Goal: Navigation & Orientation: Understand site structure

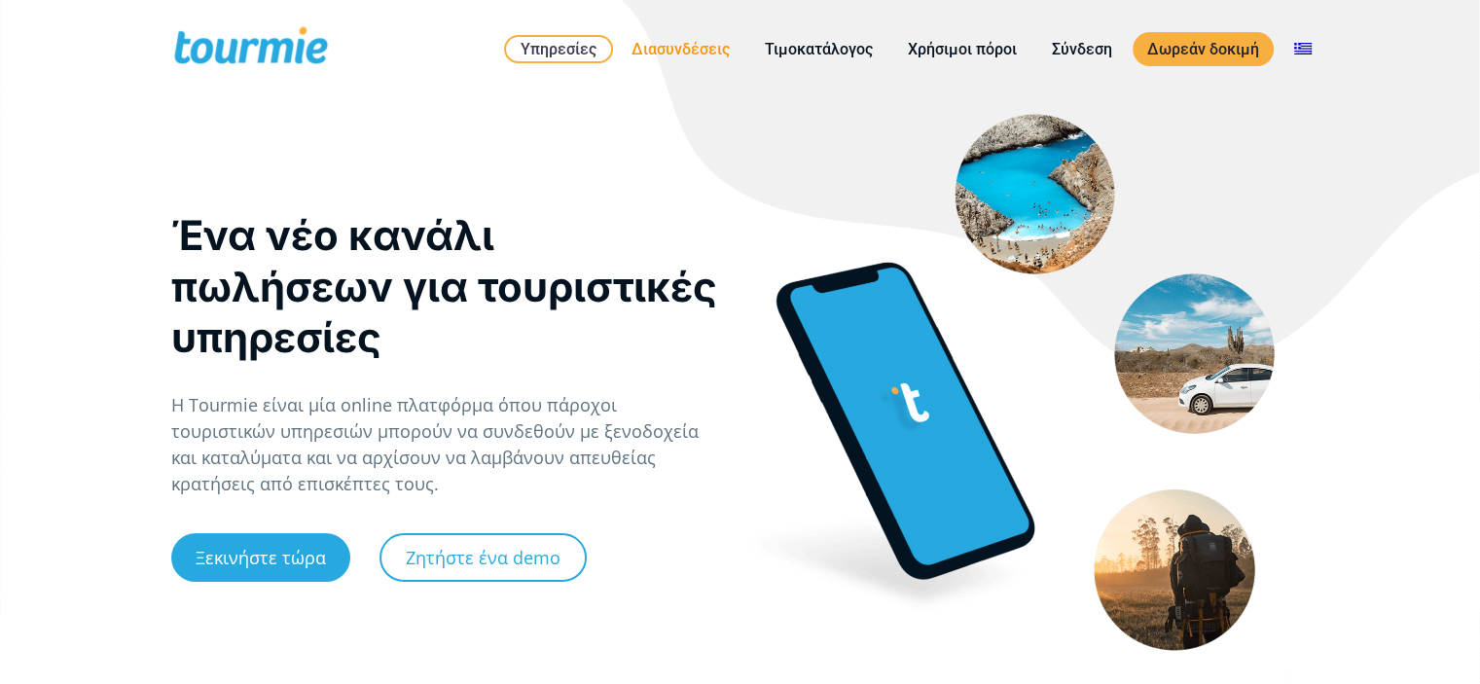
click at [670, 49] on link "Διασυνδέσεις" at bounding box center [680, 49] width 127 height 24
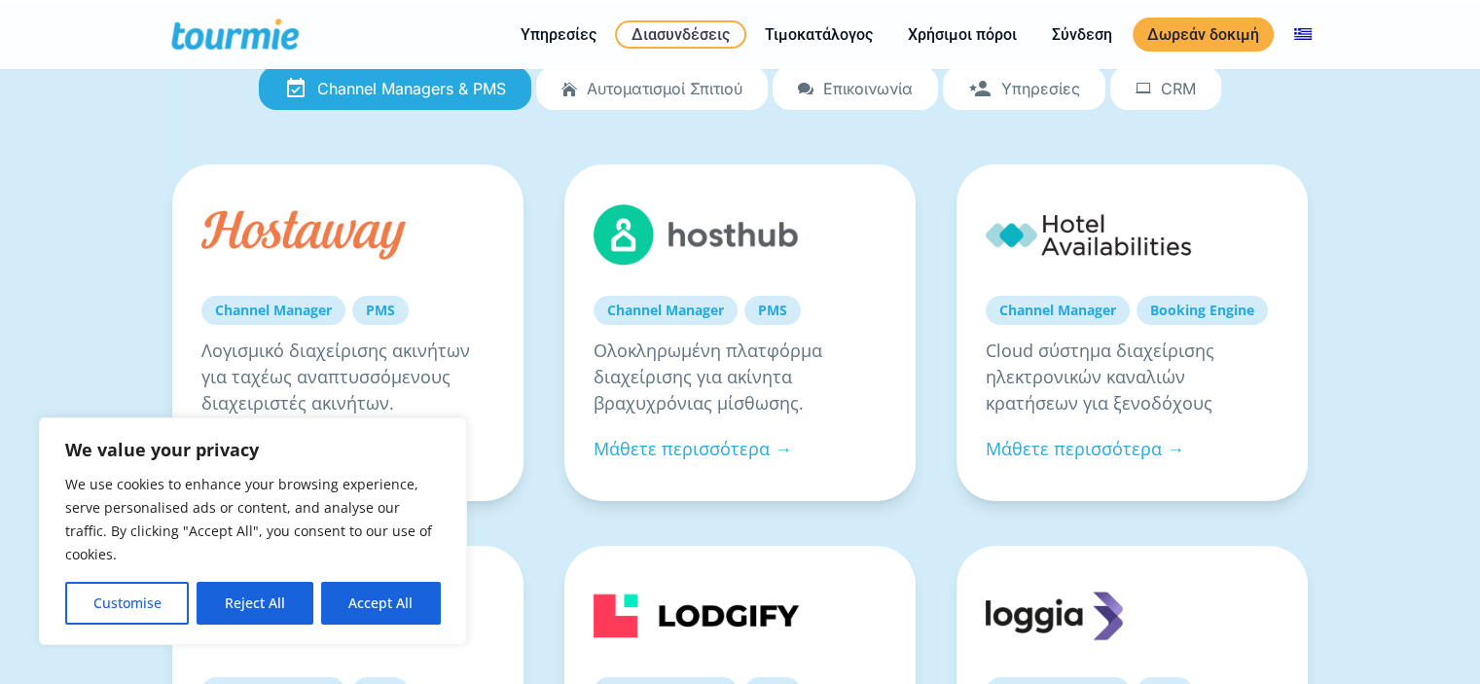
scroll to position [224, 0]
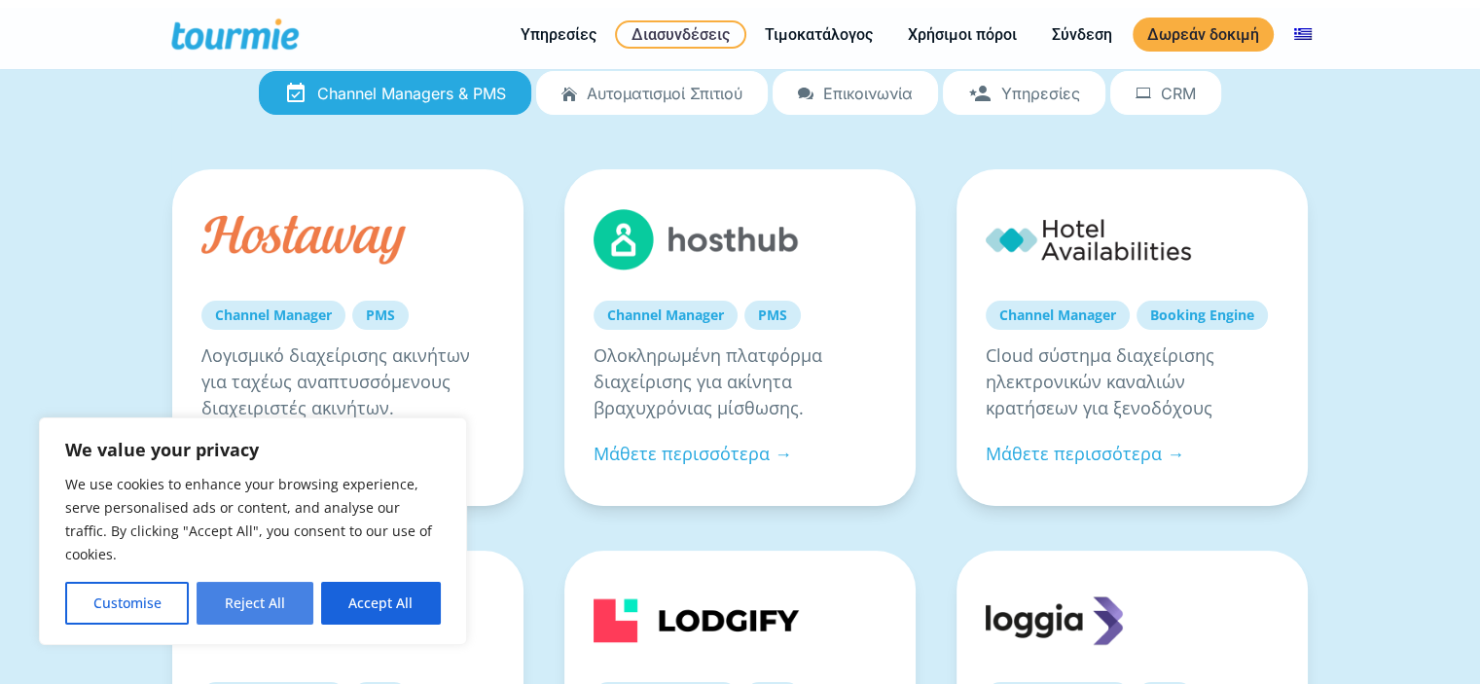
click at [245, 607] on button "Reject All" at bounding box center [255, 603] width 116 height 43
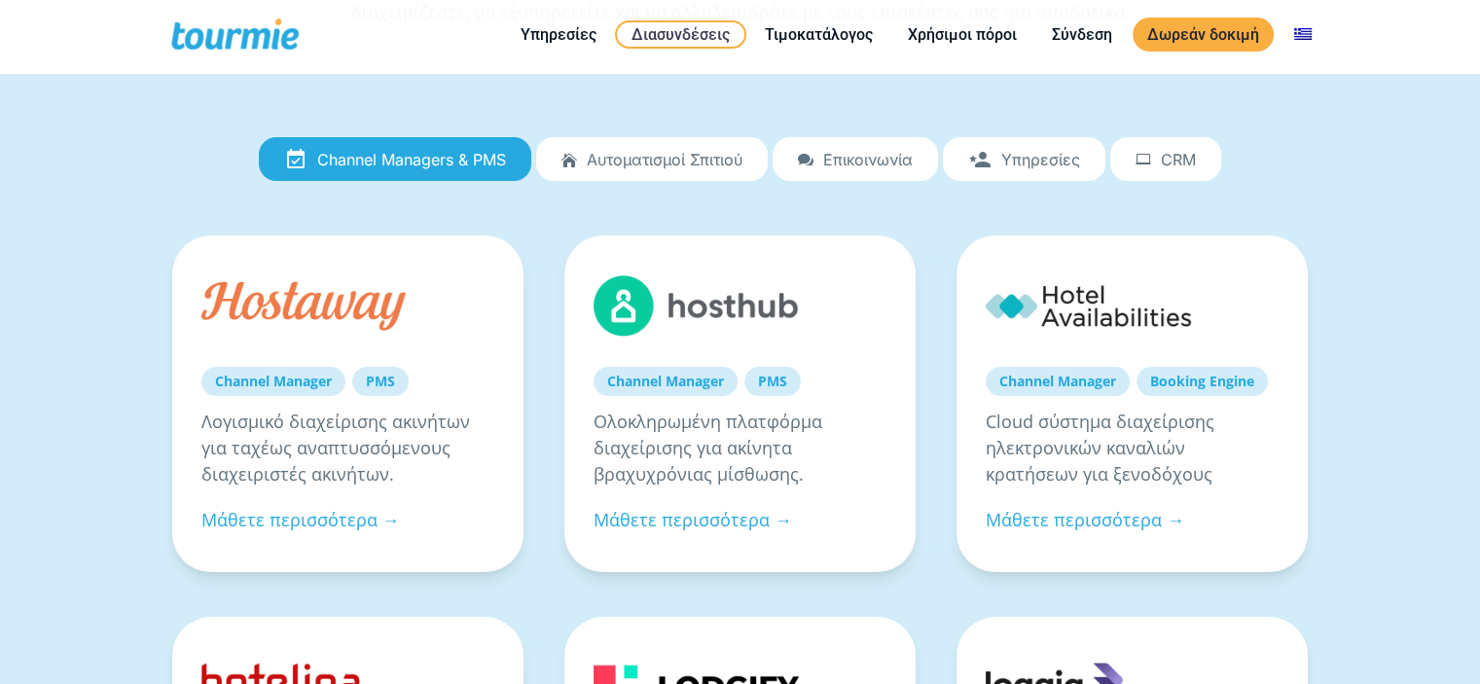
scroll to position [0, 0]
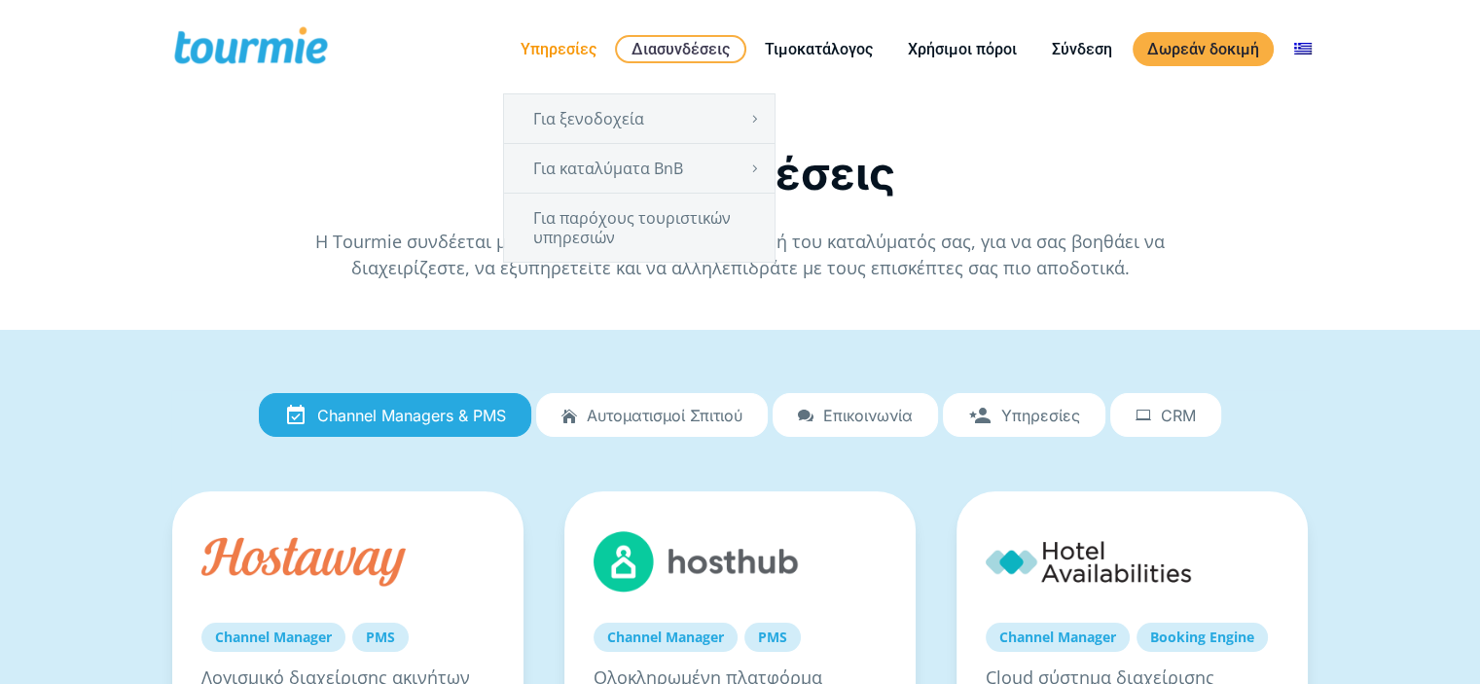
click at [567, 49] on link "Υπηρεσίες" at bounding box center [558, 49] width 105 height 24
click at [618, 217] on link "Για παρόχους τουριστικών υπηρεσιών" at bounding box center [639, 228] width 271 height 68
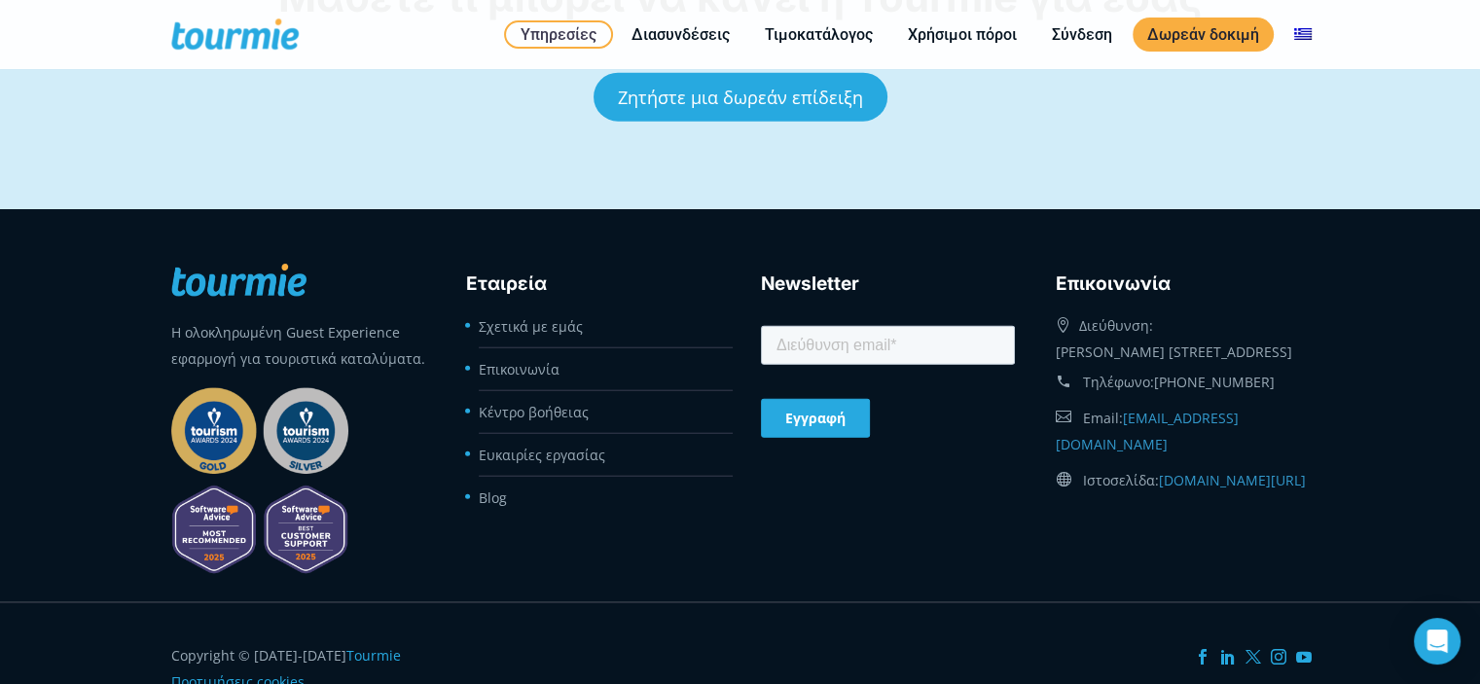
scroll to position [4890, 0]
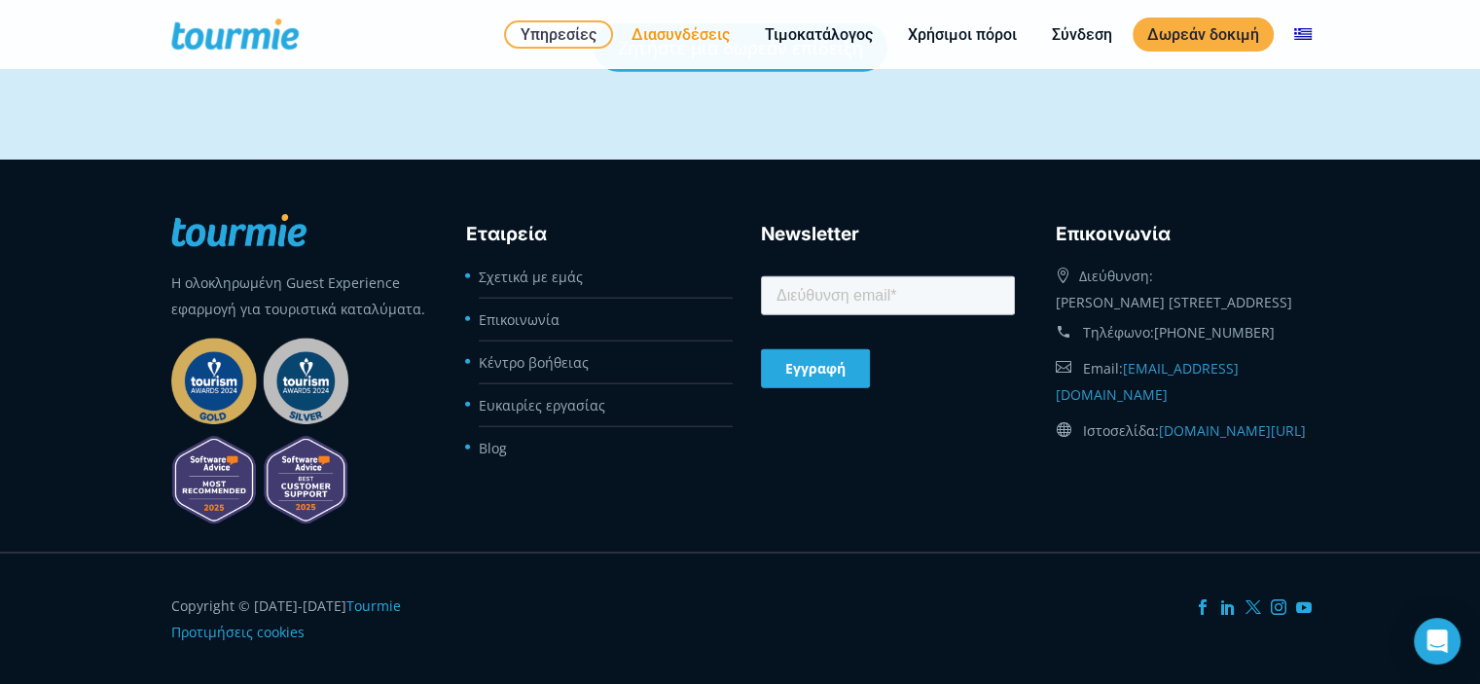
click at [659, 31] on link "Διασυνδέσεις" at bounding box center [680, 34] width 127 height 24
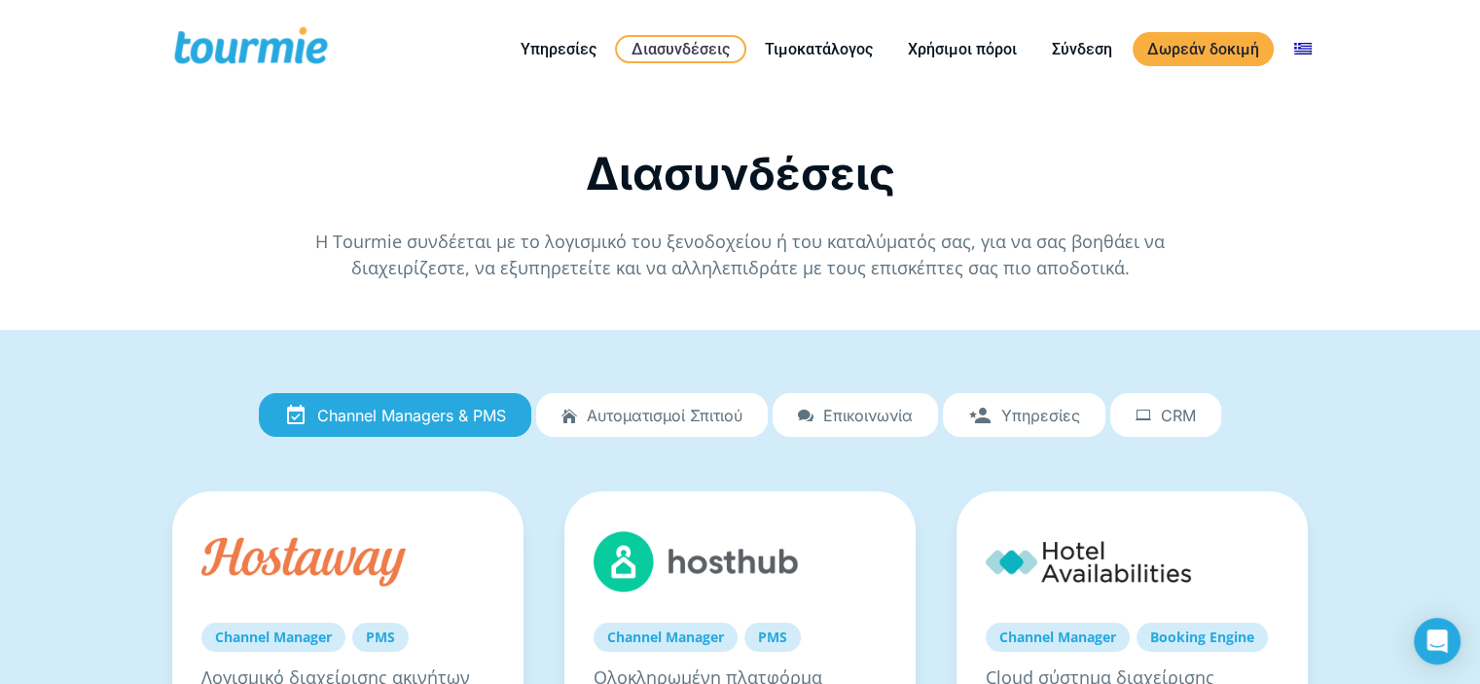
click at [1062, 408] on span "Υπηρεσίες" at bounding box center [1040, 416] width 79 height 18
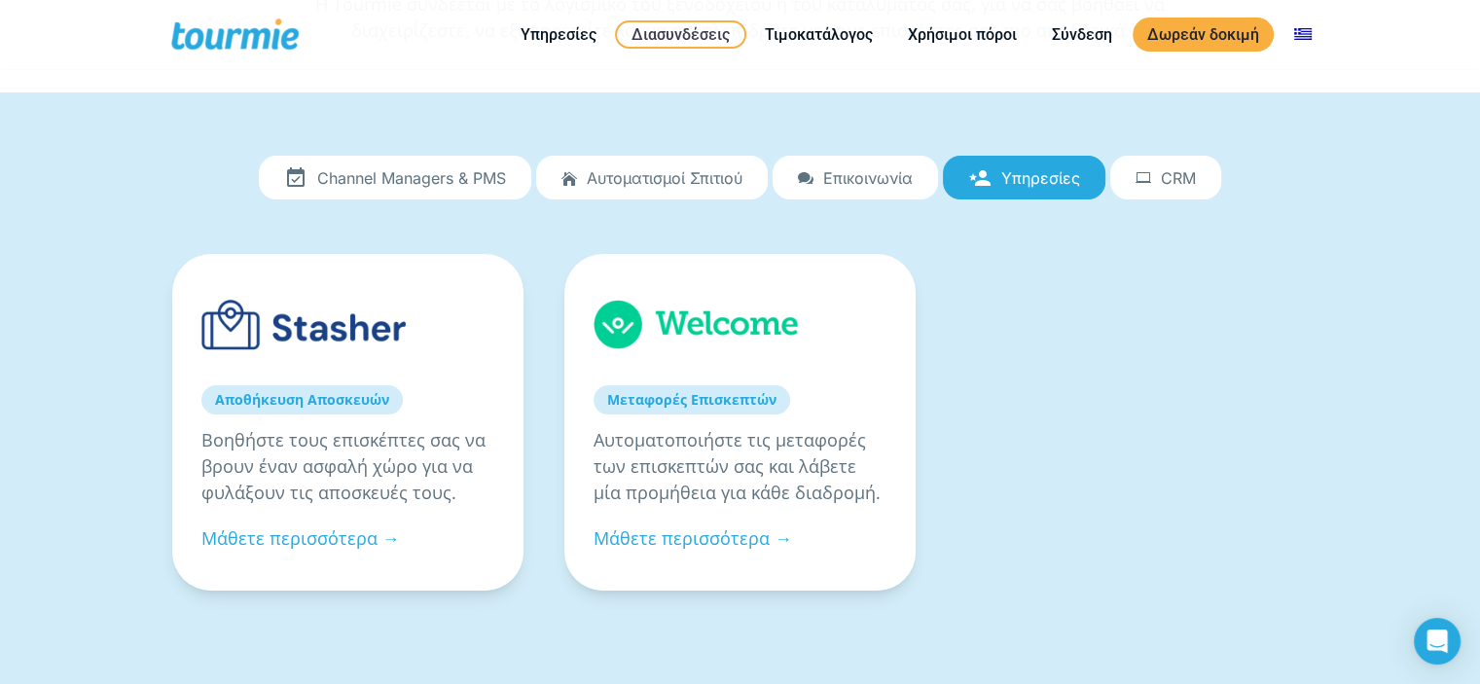
scroll to position [156, 0]
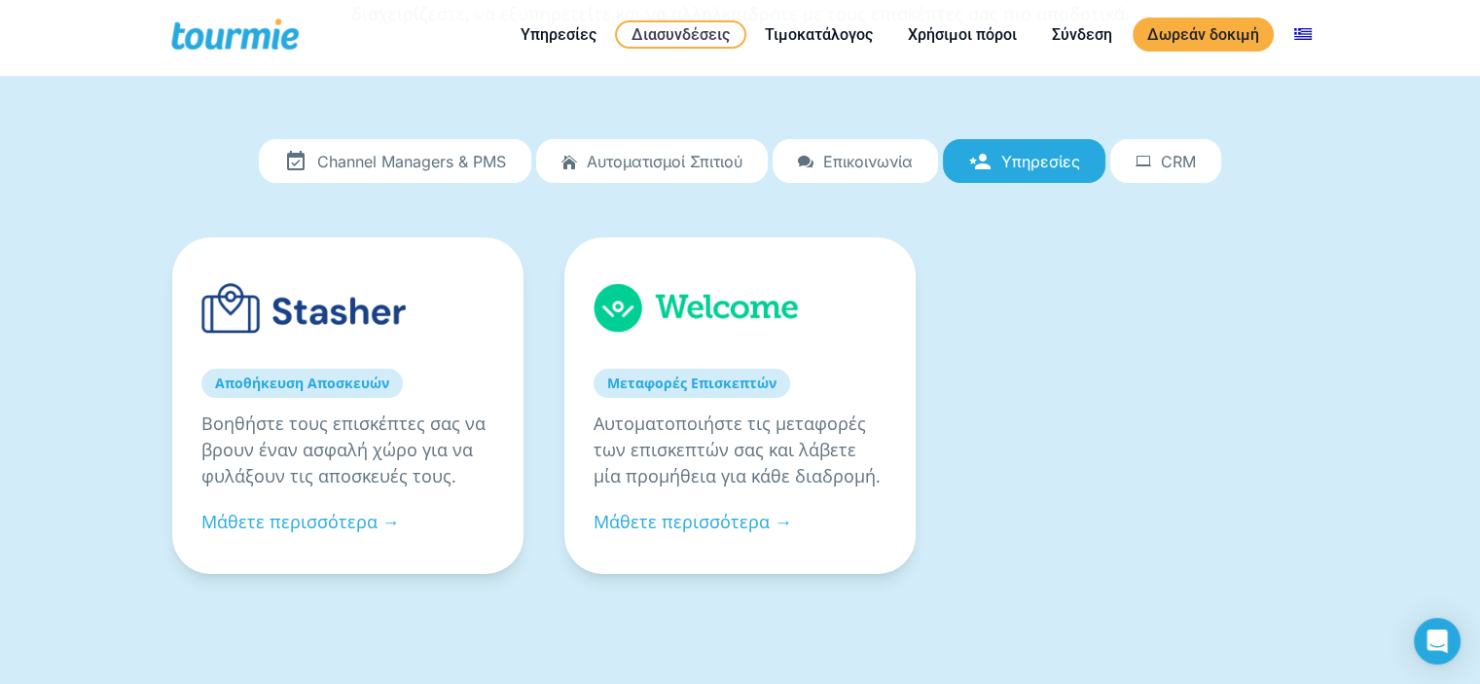
click at [377, 149] on link "Channel Managers & PMS" at bounding box center [395, 161] width 273 height 45
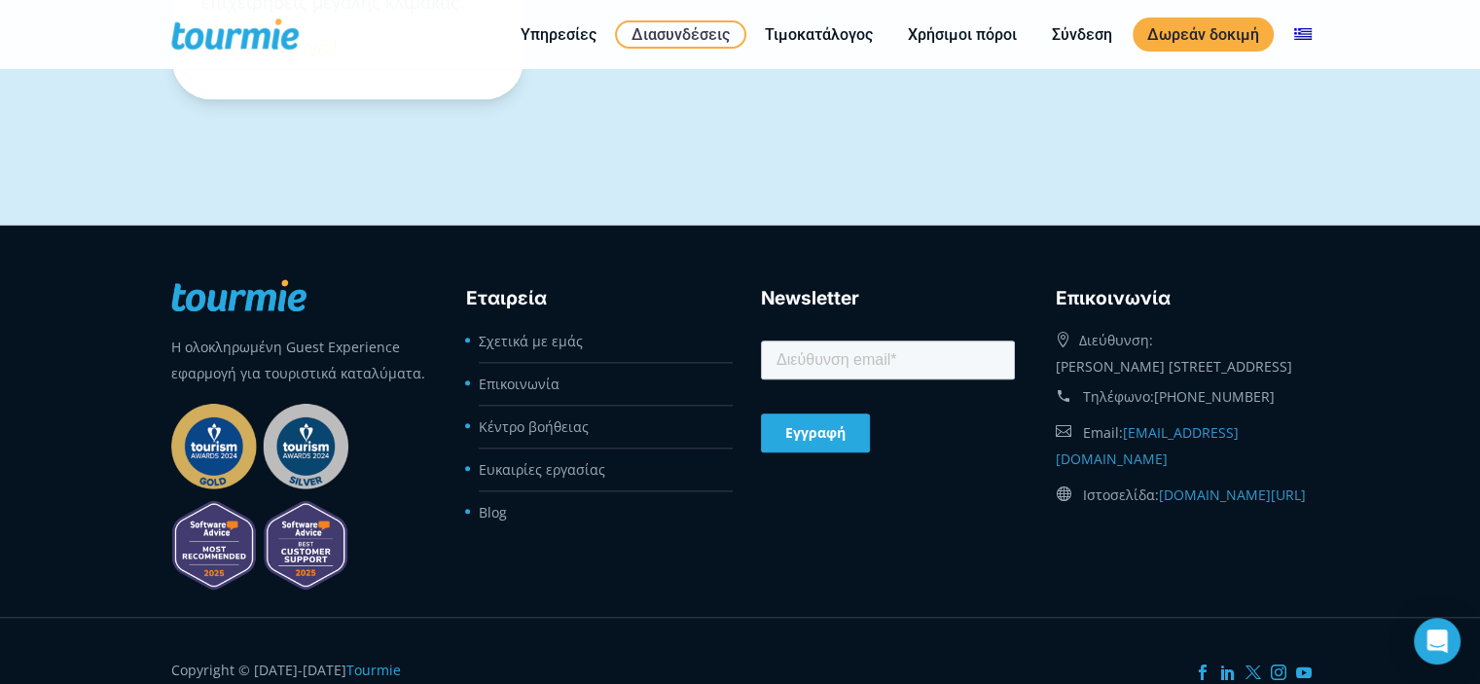
scroll to position [2219, 0]
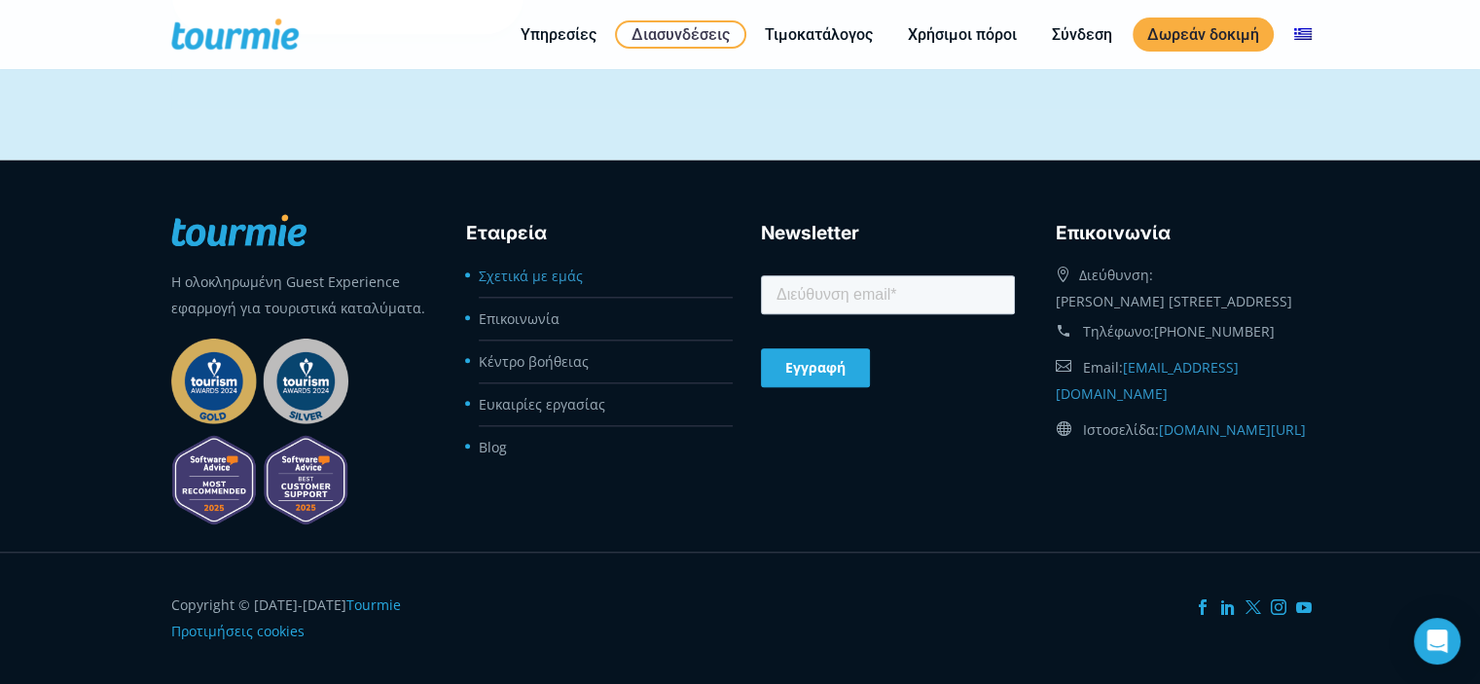
click at [519, 272] on link "Σχετικά με εμάς" at bounding box center [531, 276] width 104 height 18
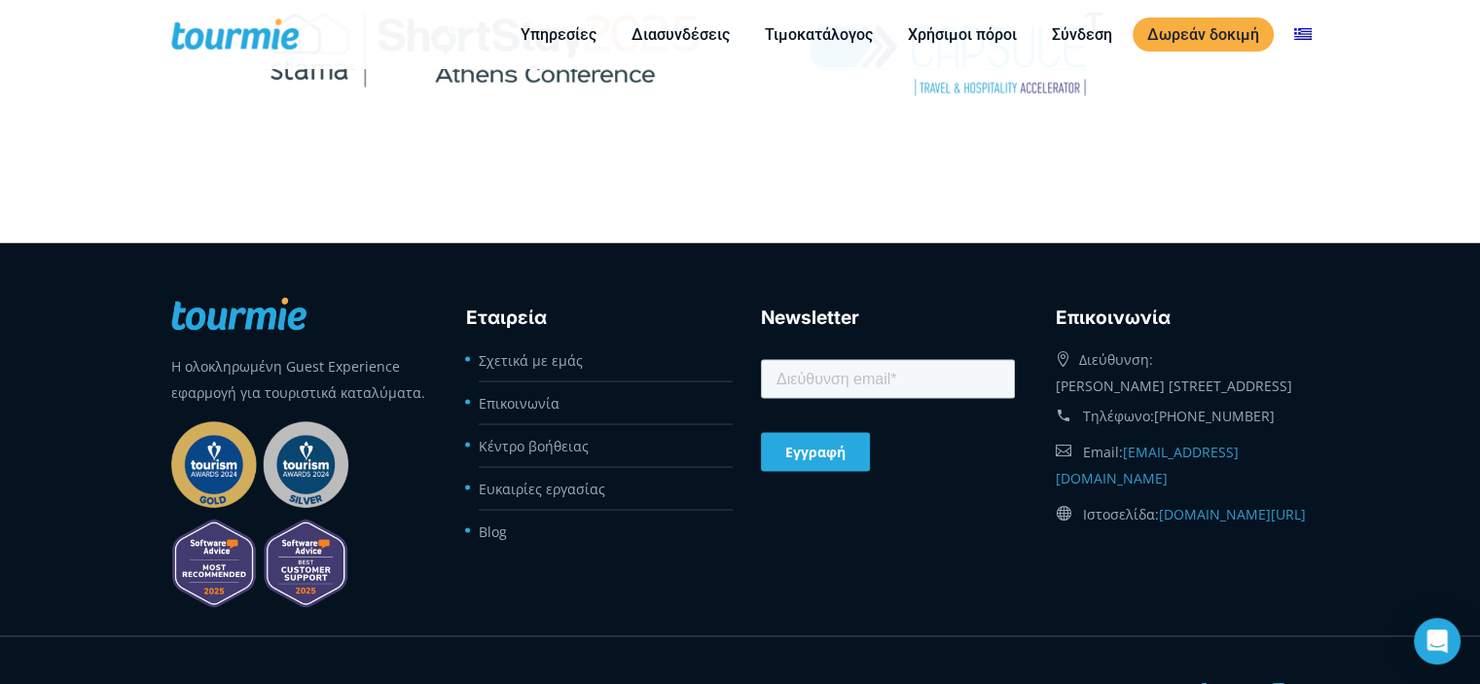
scroll to position [3695, 0]
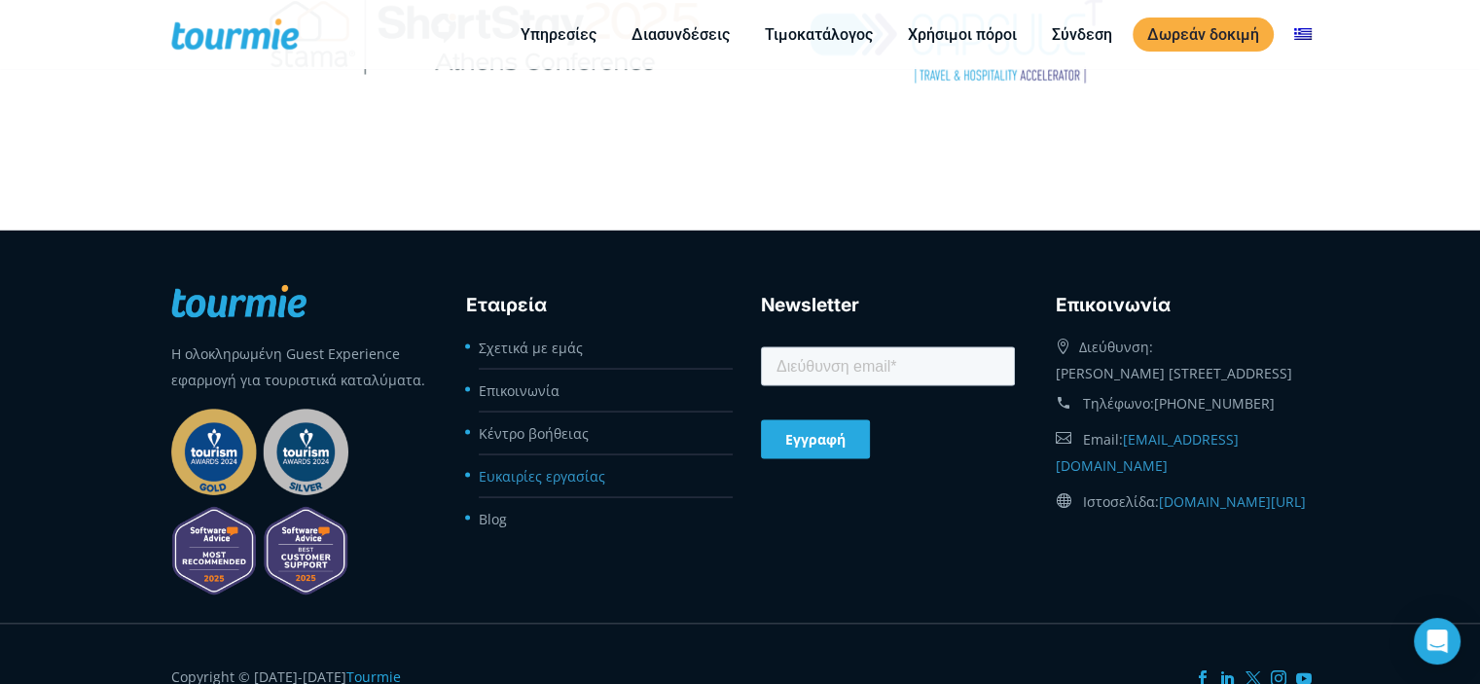
click at [518, 468] on link "Ευκαιρίες εργασίας" at bounding box center [542, 475] width 127 height 18
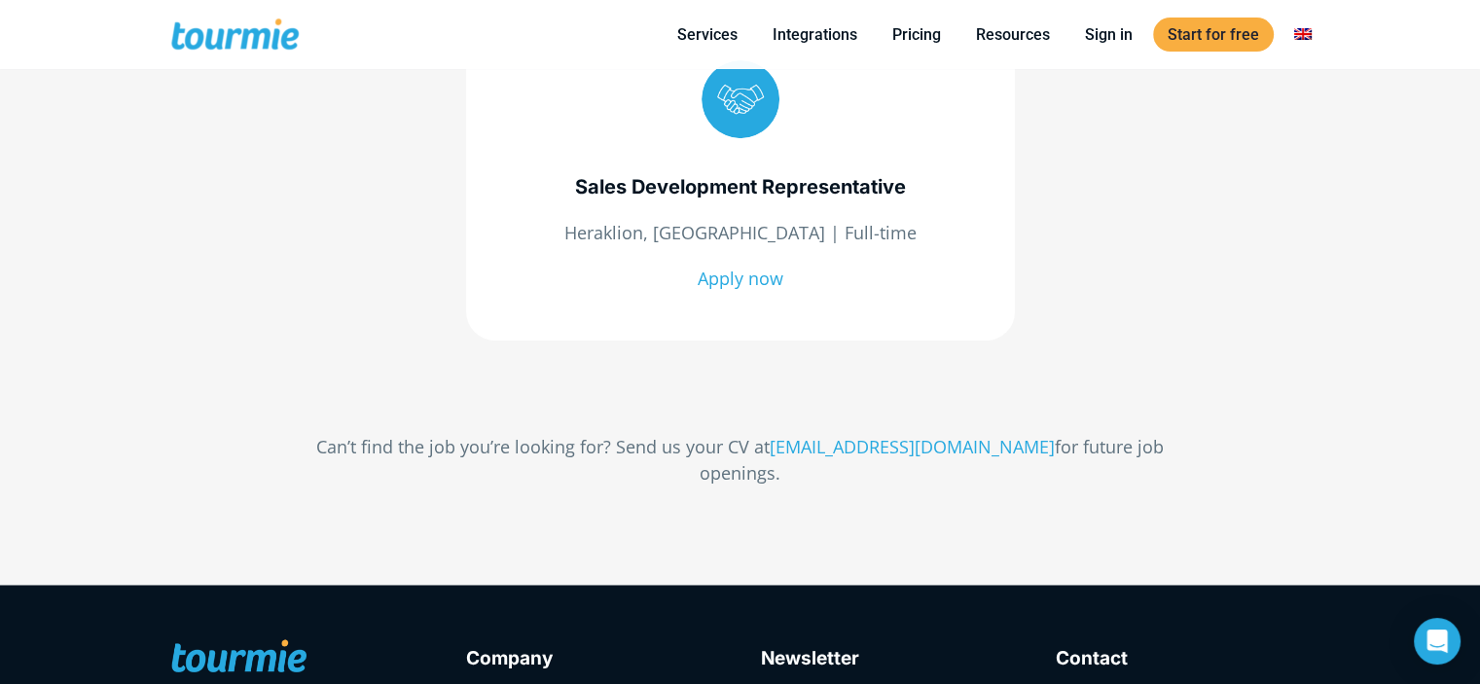
scroll to position [911, 0]
